Goal: Check status: Check status

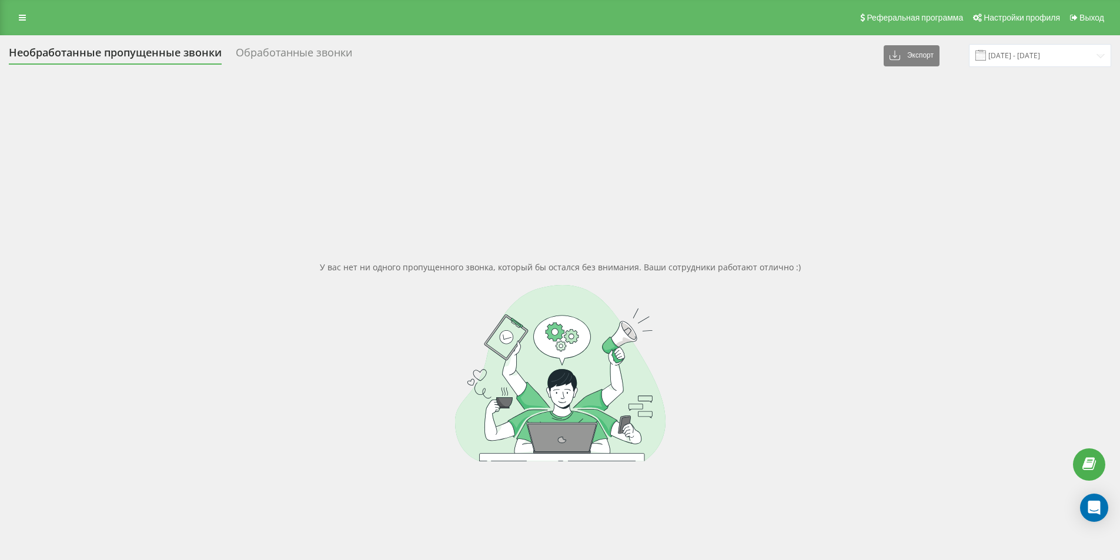
click at [273, 51] on div "Обработанные звонки" at bounding box center [294, 55] width 116 height 18
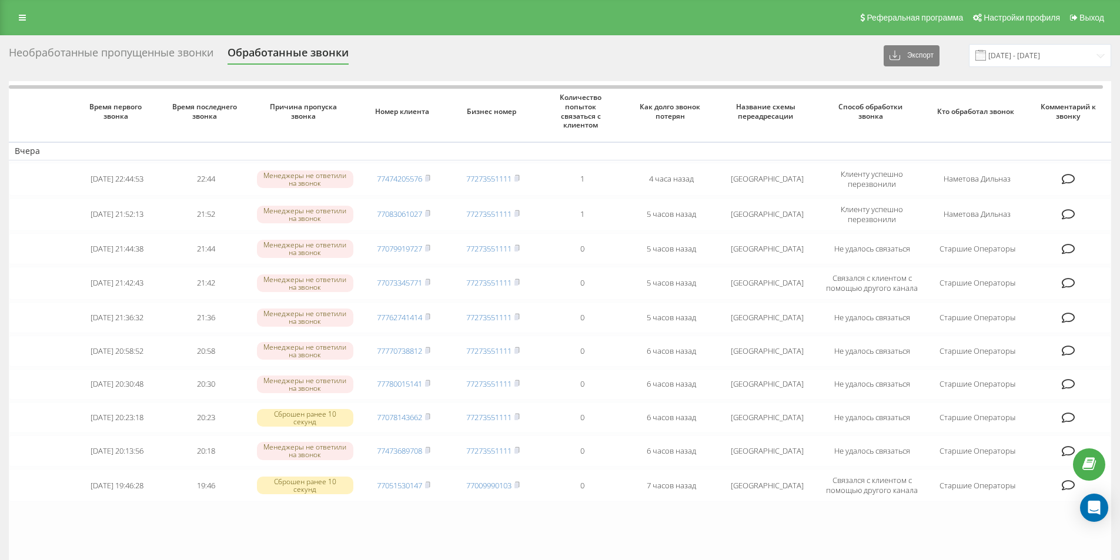
click at [135, 49] on div "Необработанные пропущенные звонки" at bounding box center [111, 55] width 205 height 18
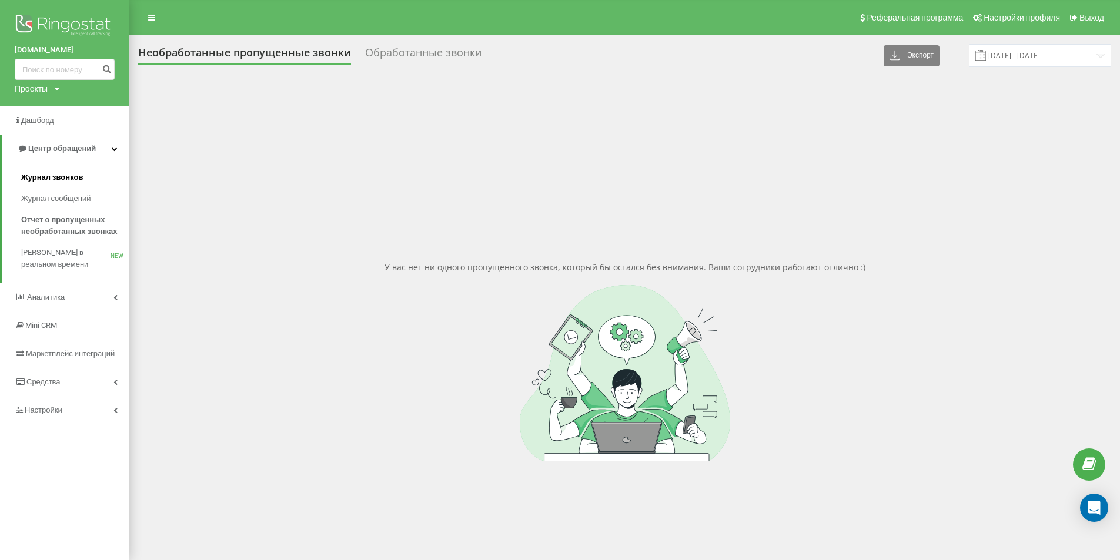
click at [57, 176] on span "Журнал звонков" at bounding box center [52, 178] width 62 height 12
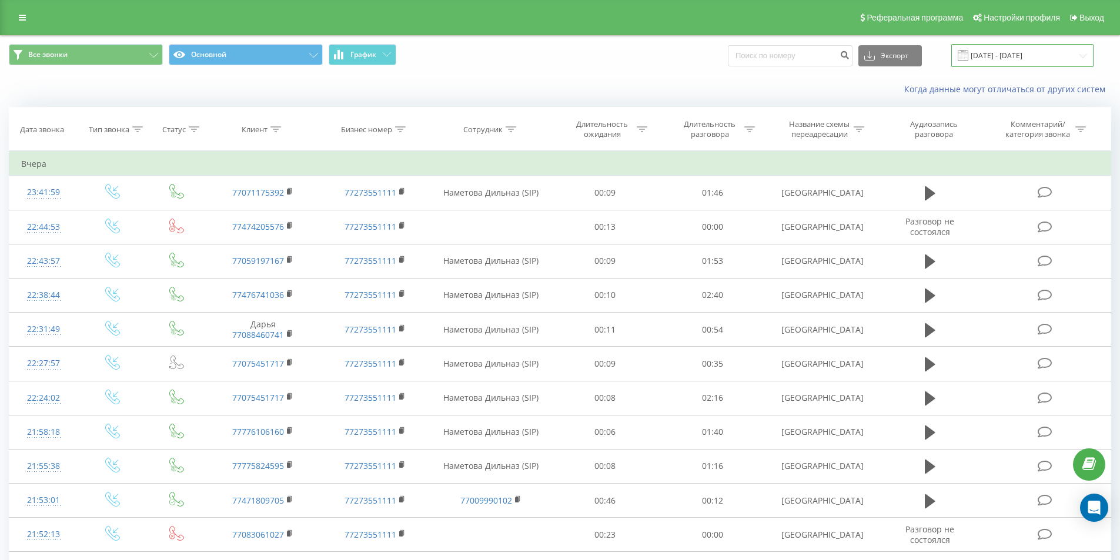
click at [988, 56] on input "[DATE] - [DATE]" at bounding box center [1022, 55] width 142 height 23
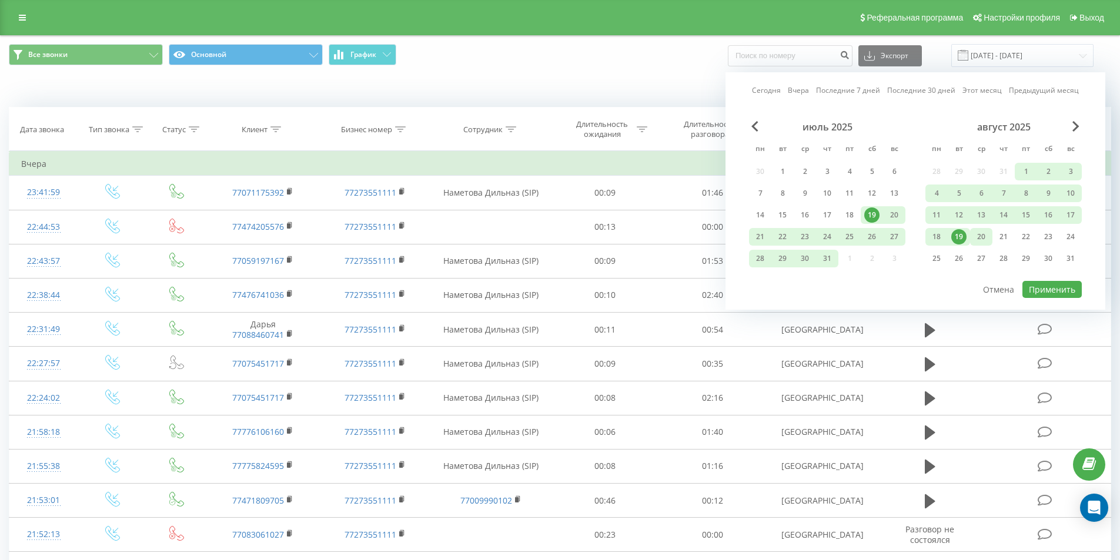
click at [976, 232] on div "20" at bounding box center [981, 236] width 15 height 15
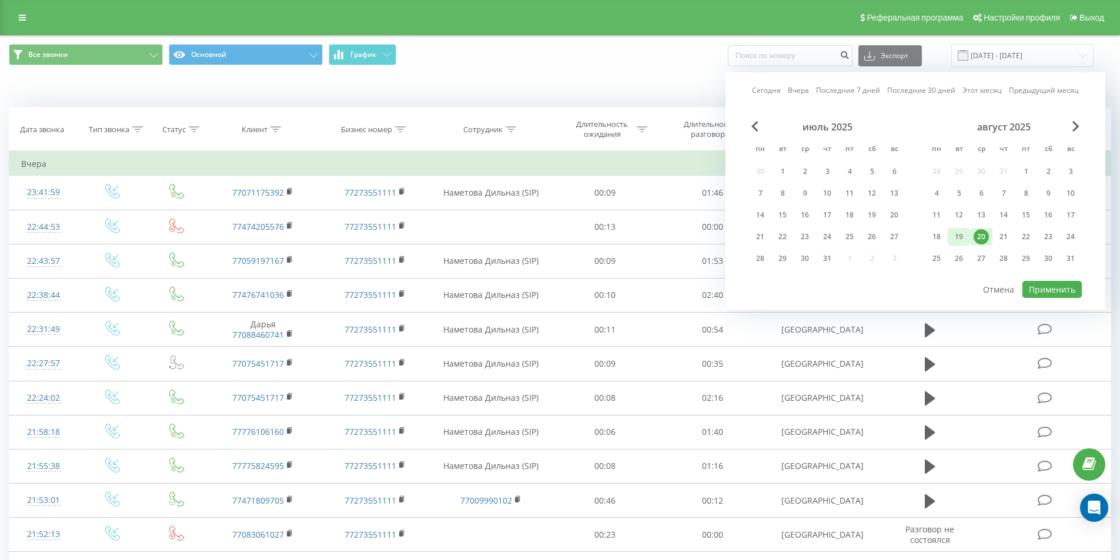
click at [964, 235] on div "19" at bounding box center [958, 236] width 15 height 15
click at [1025, 286] on button "Применить" at bounding box center [1052, 289] width 59 height 17
type input "[DATE] - [DATE]"
